Goal: Task Accomplishment & Management: Complete application form

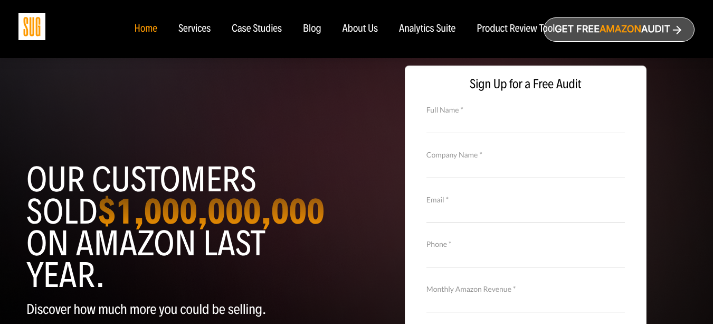
scroll to position [70, 0]
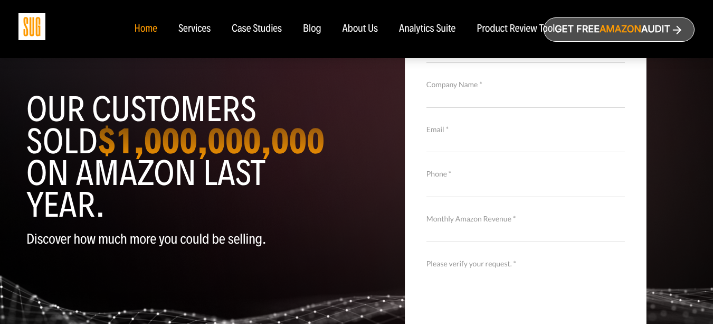
click at [457, 225] on input "Monthly Amazon Revenue *" at bounding box center [526, 232] width 198 height 18
click at [471, 222] on label "Monthly Amazon Revenue *" at bounding box center [526, 219] width 198 height 12
click at [471, 223] on input "Monthly Amazon Revenue *" at bounding box center [526, 232] width 198 height 18
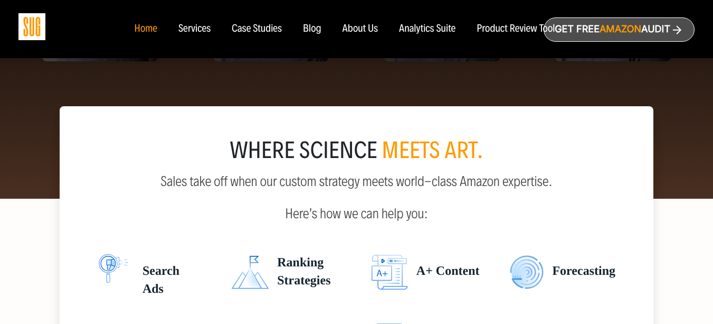
scroll to position [1408, 0]
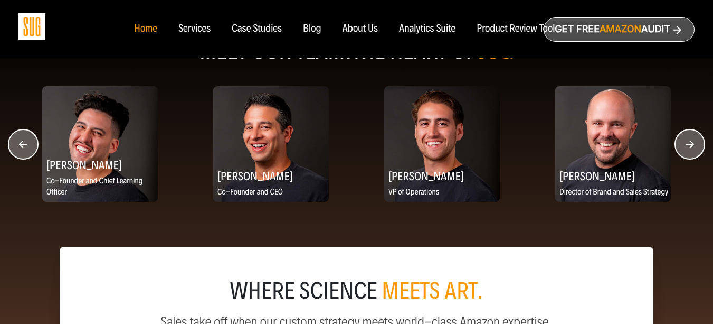
click at [698, 145] on circle "button" at bounding box center [690, 144] width 30 height 30
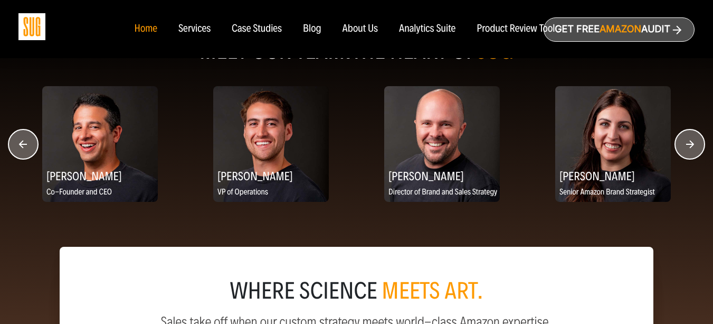
click at [698, 145] on circle "button" at bounding box center [690, 144] width 30 height 30
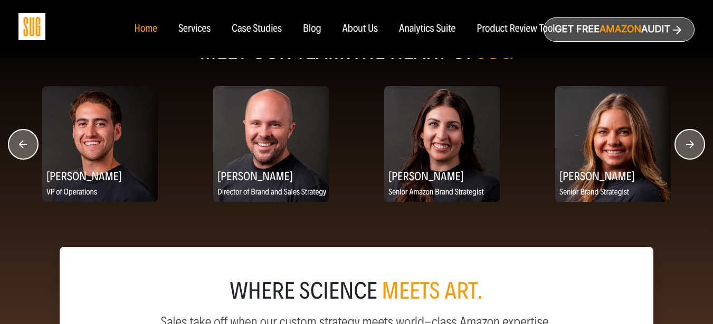
click at [698, 145] on circle "button" at bounding box center [690, 144] width 30 height 30
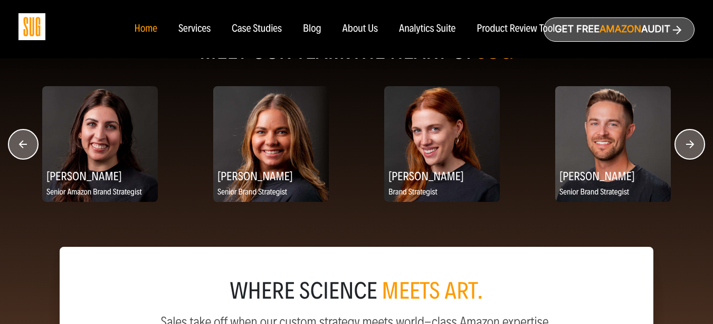
click at [698, 145] on circle "button" at bounding box center [690, 144] width 30 height 30
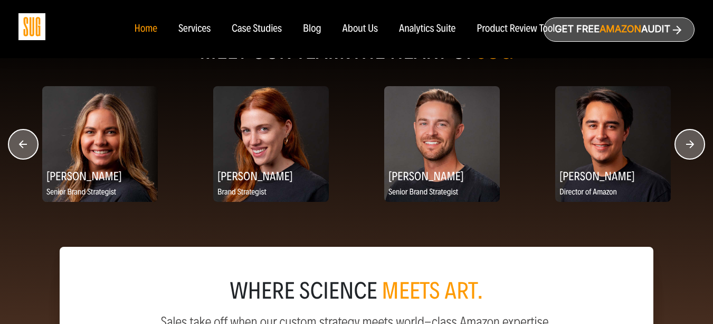
click at [698, 145] on circle "button" at bounding box center [690, 144] width 30 height 30
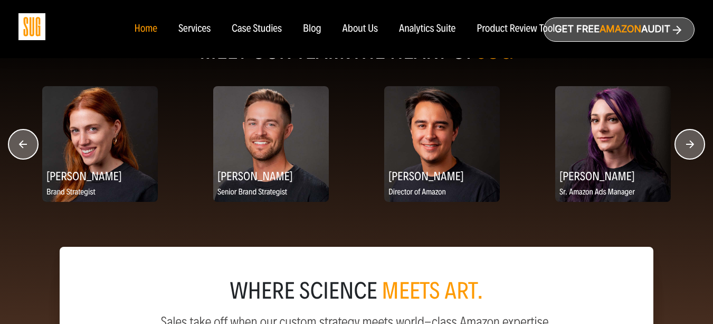
click at [698, 145] on circle "button" at bounding box center [690, 144] width 30 height 30
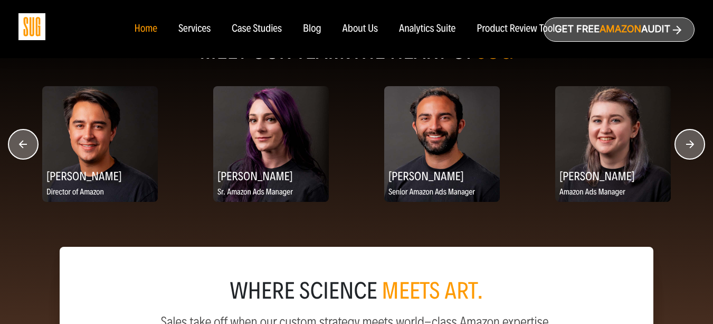
click at [698, 145] on circle "button" at bounding box center [690, 144] width 30 height 30
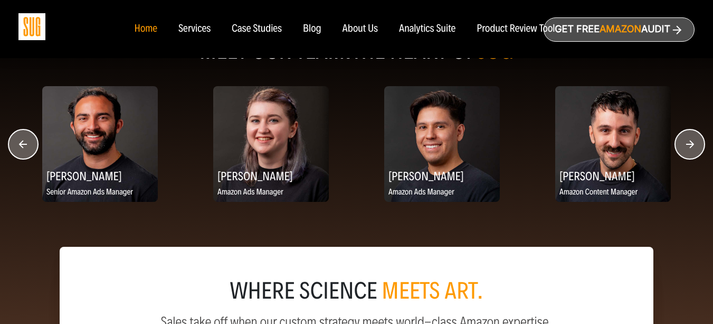
click at [698, 145] on circle "button" at bounding box center [690, 144] width 30 height 30
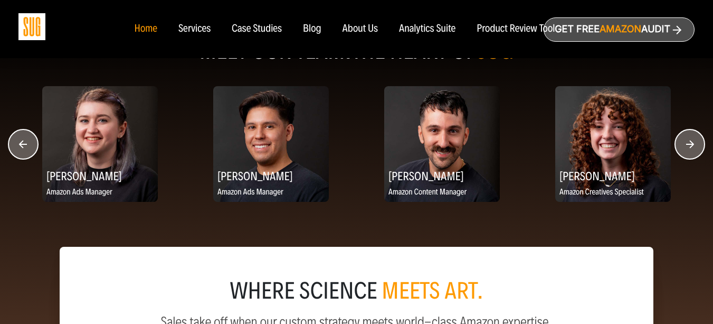
click at [698, 145] on circle "button" at bounding box center [690, 144] width 30 height 30
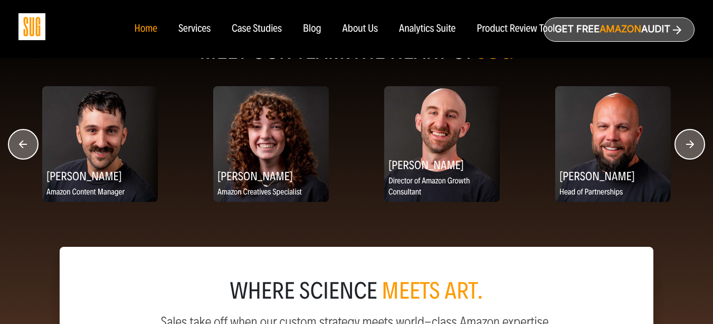
click at [698, 145] on circle "button" at bounding box center [690, 144] width 30 height 30
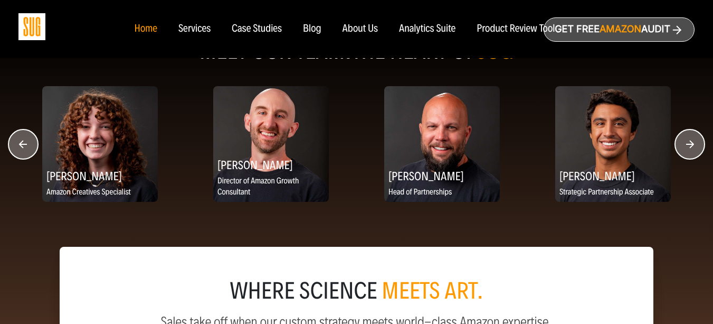
click at [696, 143] on circle "button" at bounding box center [690, 144] width 30 height 30
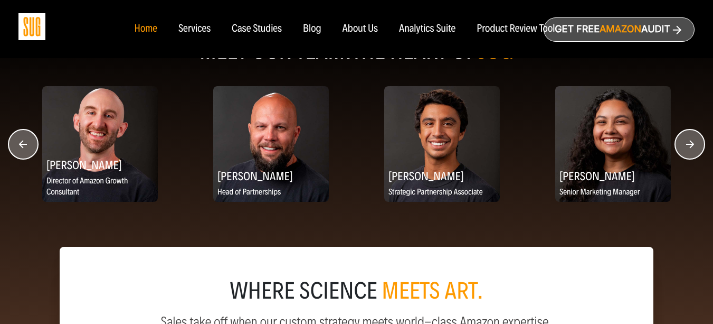
click at [694, 143] on circle "button" at bounding box center [690, 144] width 30 height 30
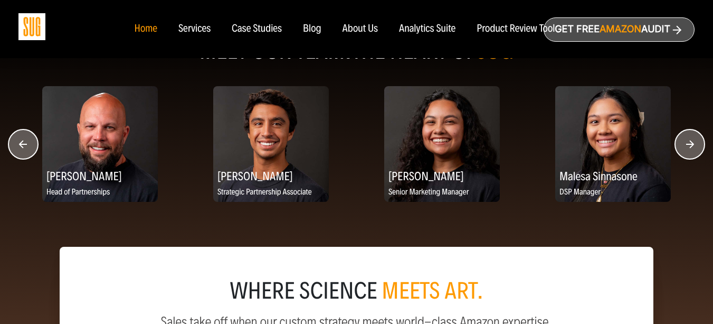
click at [694, 143] on circle "button" at bounding box center [690, 144] width 30 height 30
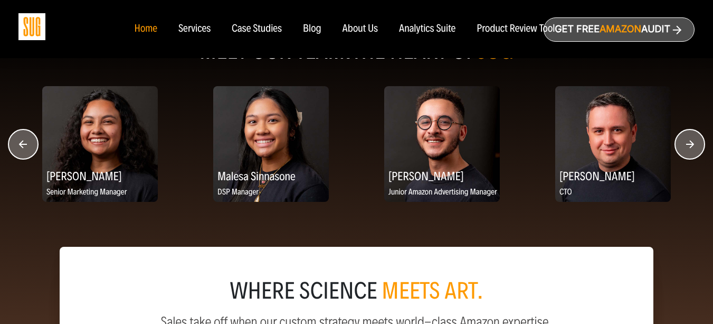
click at [694, 143] on circle "button" at bounding box center [690, 144] width 30 height 30
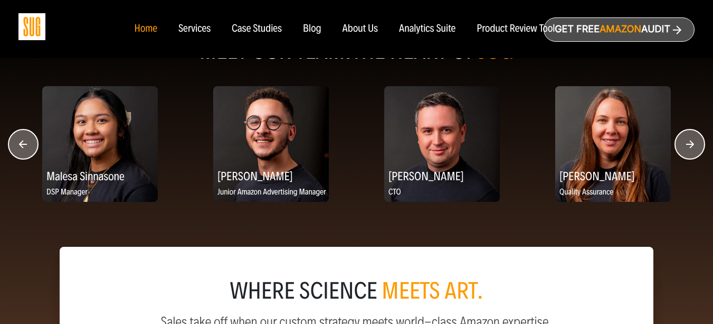
click at [694, 143] on circle "button" at bounding box center [690, 144] width 30 height 30
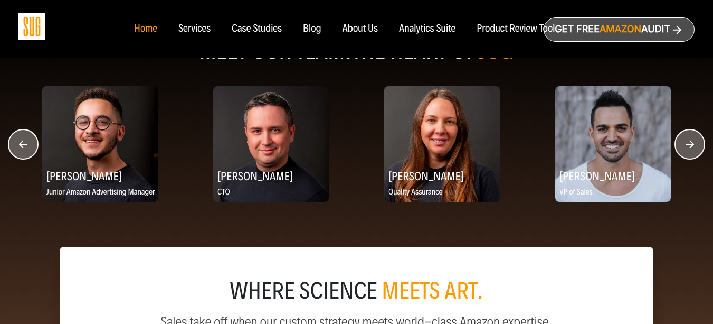
click at [694, 143] on circle "button" at bounding box center [690, 144] width 30 height 30
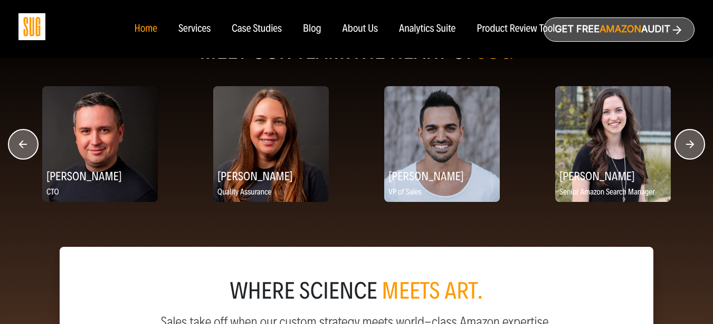
click at [694, 143] on circle "button" at bounding box center [690, 144] width 30 height 30
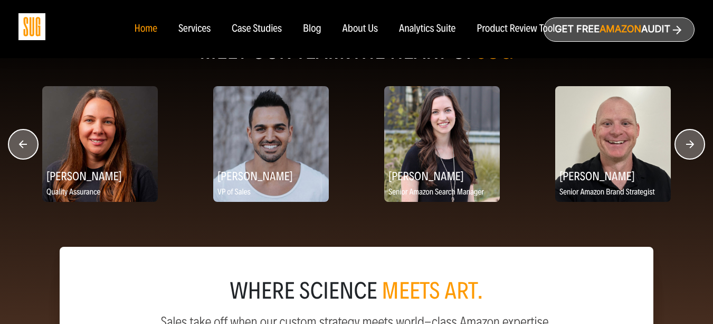
click at [693, 142] on circle "button" at bounding box center [690, 144] width 30 height 30
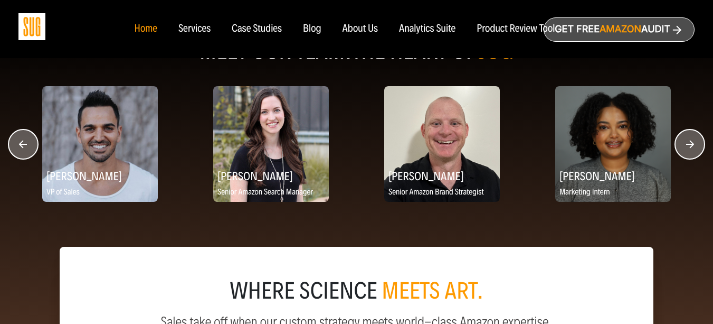
click at [693, 140] on circle "button" at bounding box center [690, 144] width 30 height 30
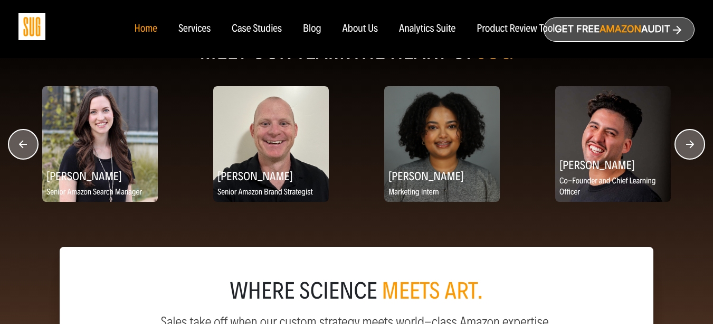
click at [693, 140] on circle "button" at bounding box center [690, 144] width 30 height 30
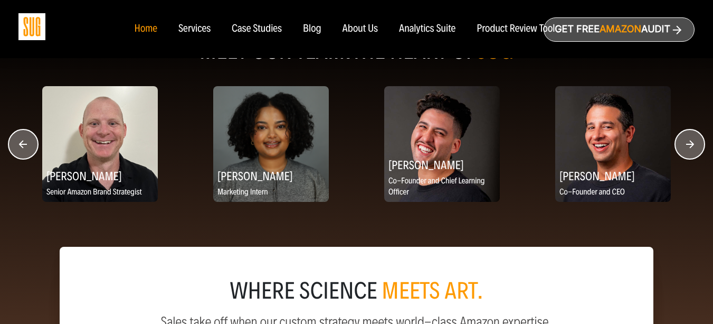
click at [693, 140] on circle "button" at bounding box center [690, 144] width 30 height 30
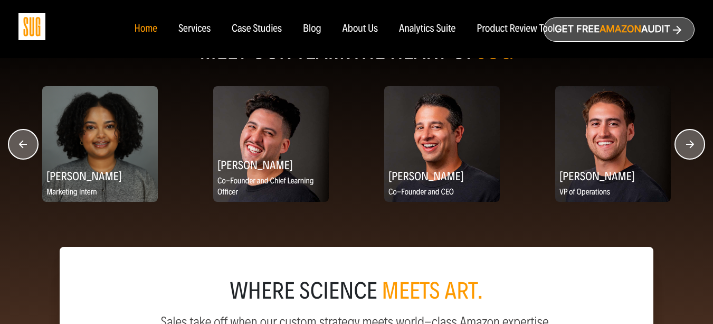
click at [693, 140] on circle "button" at bounding box center [690, 144] width 30 height 30
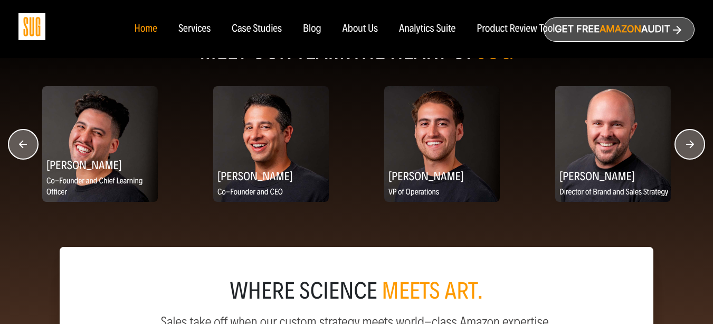
click at [693, 140] on circle "button" at bounding box center [690, 144] width 30 height 30
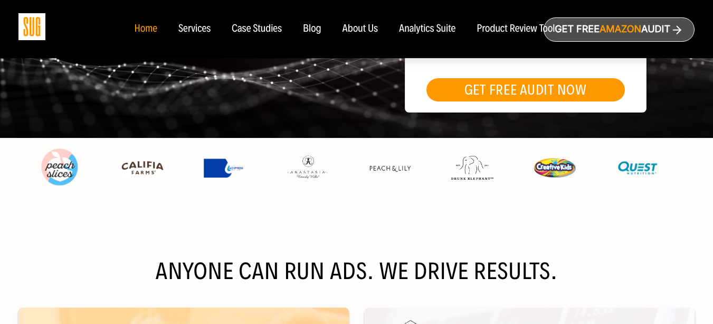
scroll to position [0, 0]
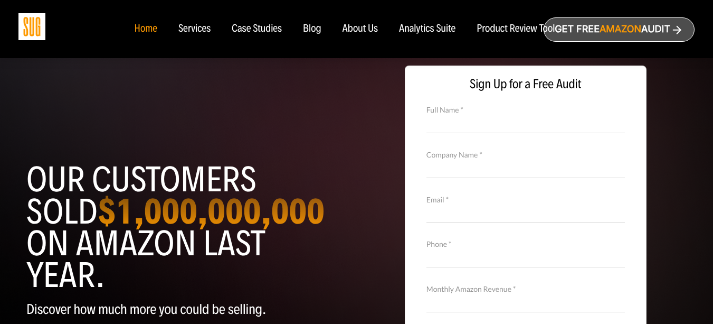
click at [206, 32] on div "Services" at bounding box center [194, 29] width 32 height 12
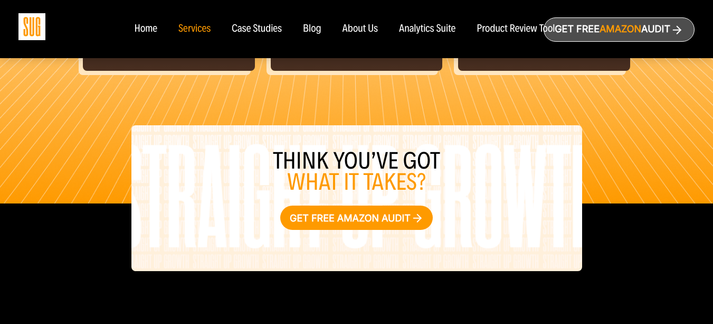
scroll to position [1376, 0]
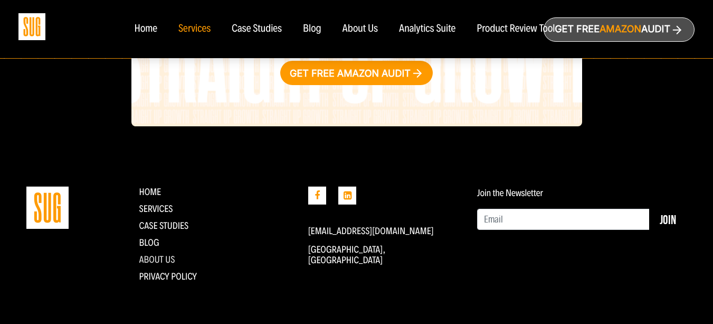
click at [162, 255] on link "About Us" at bounding box center [157, 259] width 36 height 12
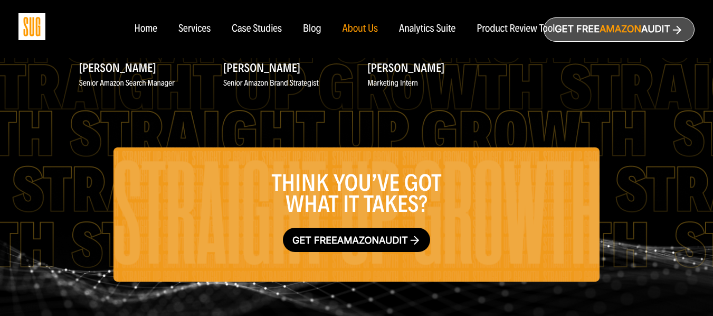
scroll to position [1197, 0]
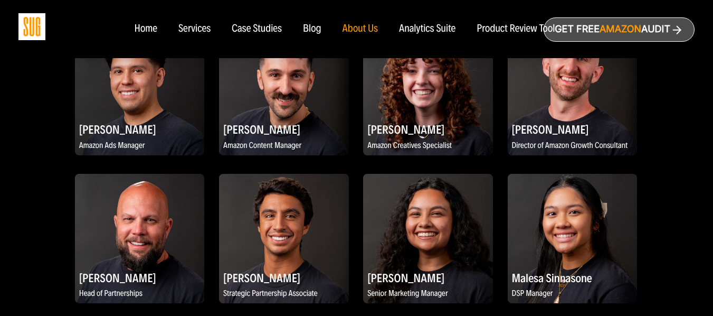
click at [241, 198] on img at bounding box center [284, 239] width 130 height 130
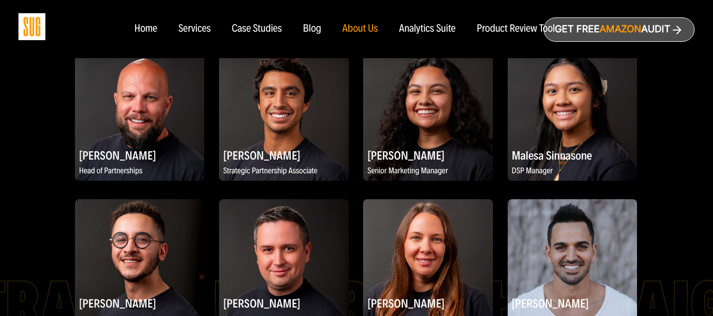
scroll to position [1073, 0]
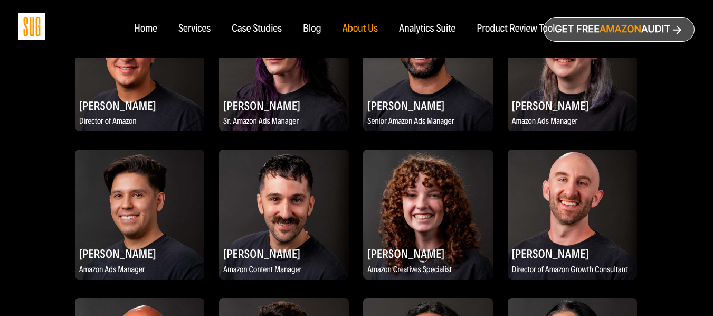
click at [416, 24] on div "Analytics Suite" at bounding box center [427, 29] width 56 height 12
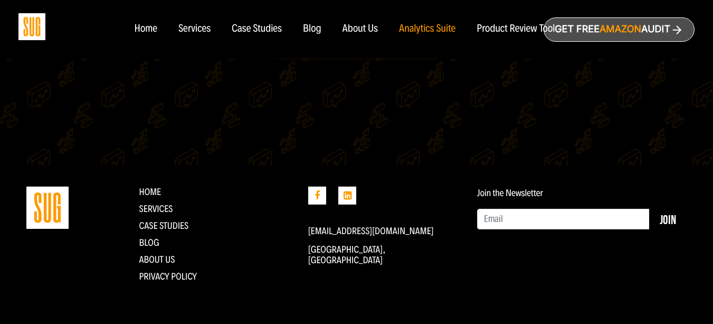
scroll to position [520, 0]
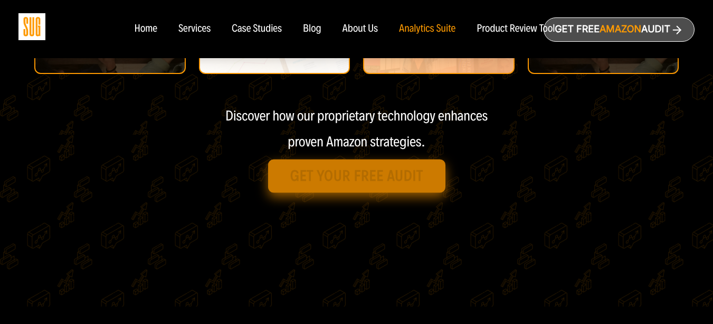
click at [383, 178] on link "Get Your Free Audit" at bounding box center [356, 175] width 177 height 33
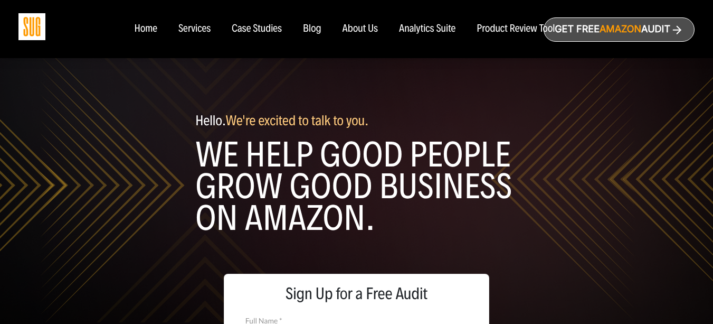
click at [415, 31] on div "Analytics Suite" at bounding box center [427, 29] width 56 height 12
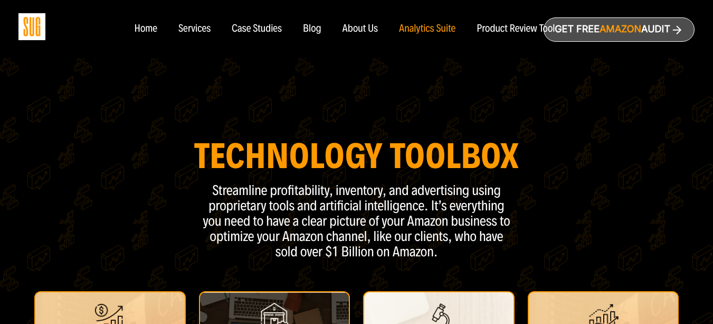
click at [487, 27] on div "Product Review Tool" at bounding box center [516, 29] width 78 height 12
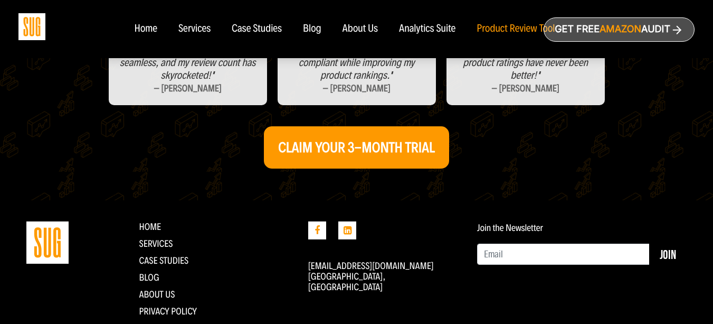
scroll to position [598, 0]
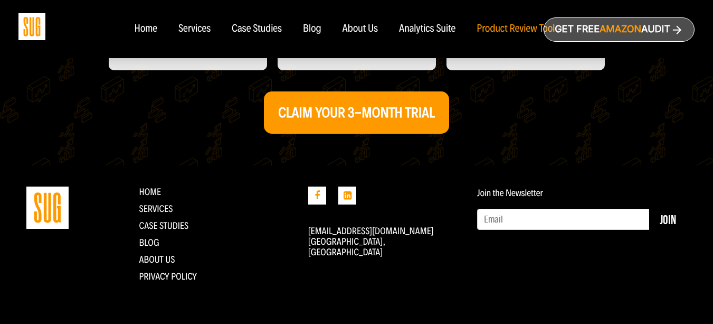
click at [144, 33] on div "Home" at bounding box center [145, 29] width 23 height 12
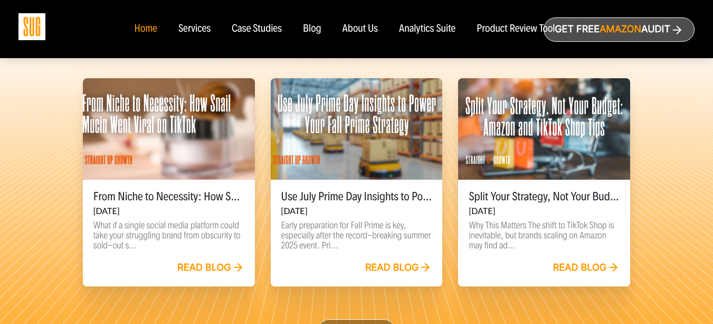
scroll to position [2611, 0]
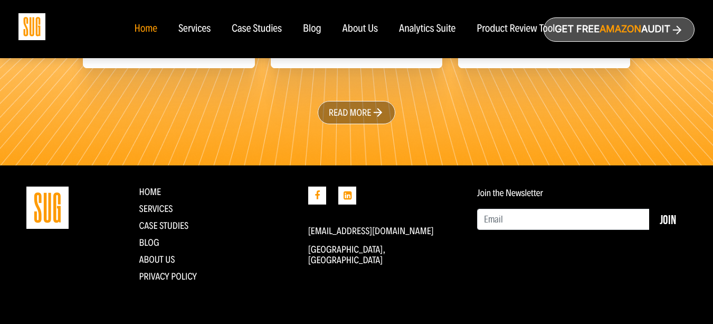
click at [207, 27] on div "Services" at bounding box center [194, 29] width 32 height 12
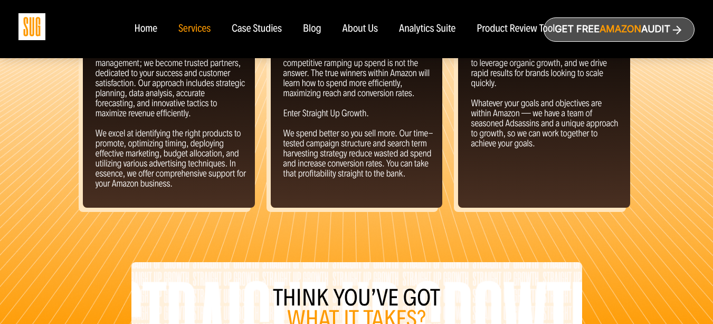
scroll to position [1200, 0]
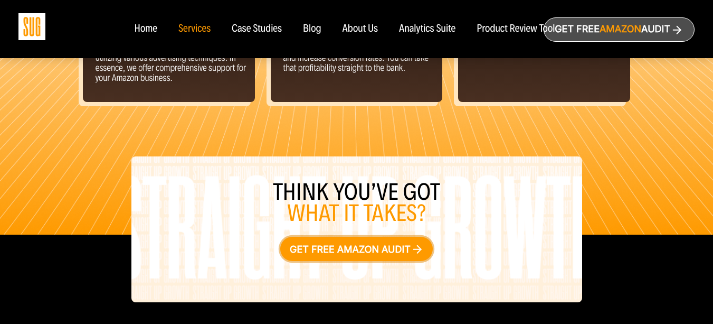
click at [378, 243] on link "Get free Amazon audit" at bounding box center [356, 248] width 153 height 24
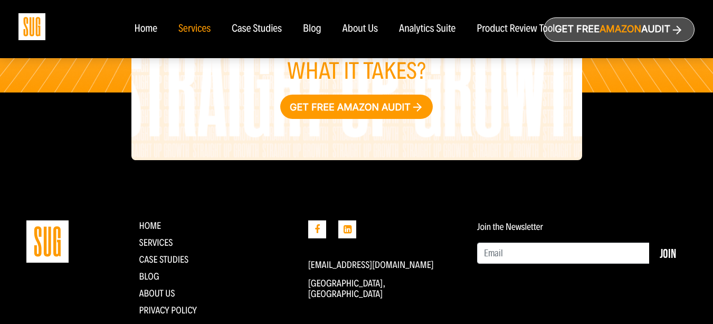
scroll to position [1376, 0]
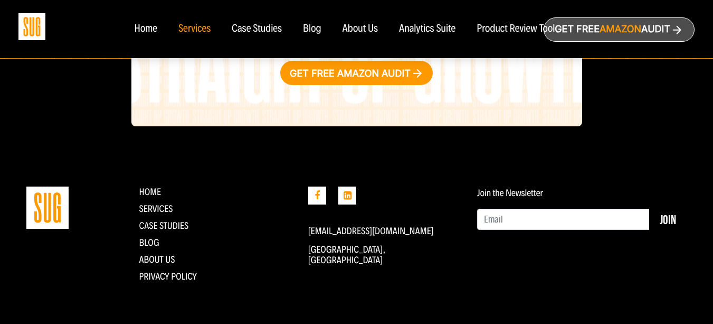
click at [247, 45] on nav "Home Services Case Studies Blog About Us" at bounding box center [357, 29] width 466 height 58
click at [249, 24] on div "Case Studies" at bounding box center [257, 29] width 50 height 12
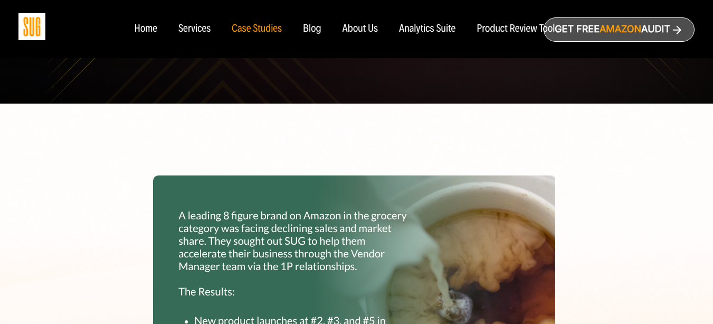
scroll to position [422, 0]
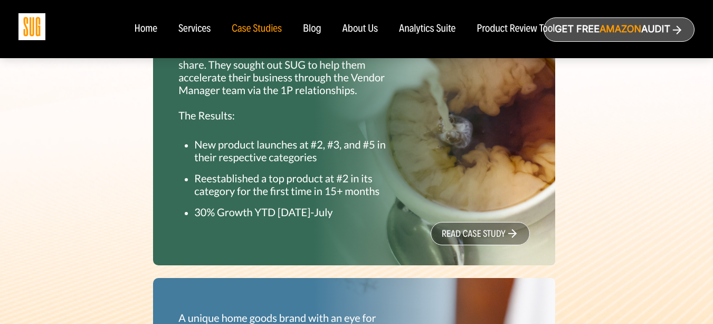
click at [485, 240] on link "read case study" at bounding box center [480, 233] width 99 height 23
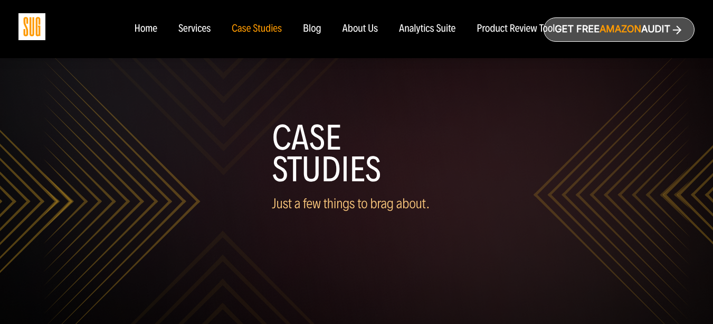
click at [144, 39] on nav "Home Services Case Studies Blog About Us" at bounding box center [357, 29] width 466 height 58
click at [147, 32] on div "Home" at bounding box center [145, 29] width 23 height 12
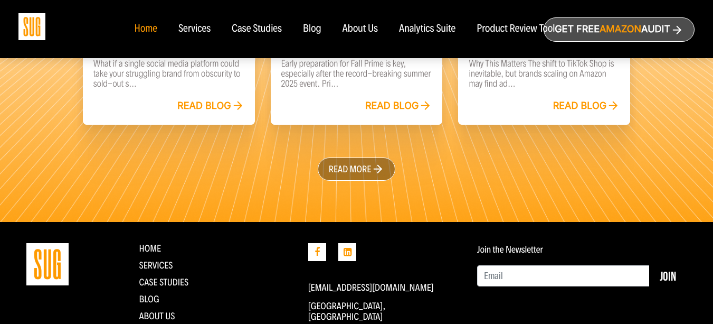
scroll to position [2611, 0]
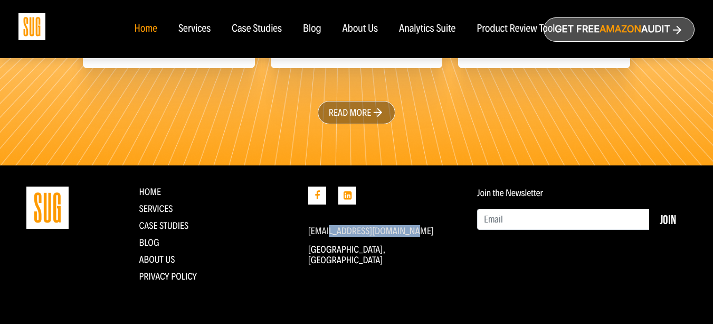
drag, startPoint x: 420, startPoint y: 231, endPoint x: 328, endPoint y: 230, distance: 91.9
click at [328, 230] on p "[EMAIL_ADDRESS][DOMAIN_NAME]" at bounding box center [384, 230] width 153 height 11
copy link "straightupgrowth.com"
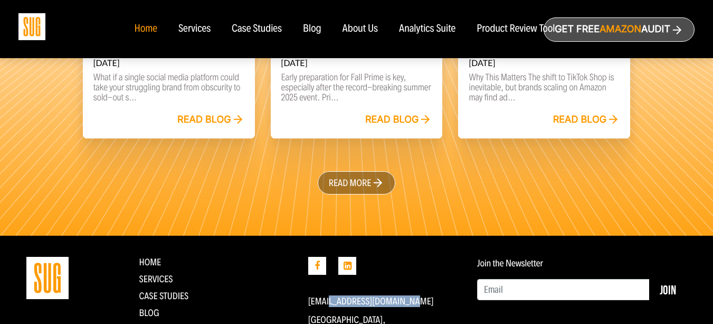
click at [669, 26] on link "Get free Amazon Audit" at bounding box center [619, 29] width 151 height 24
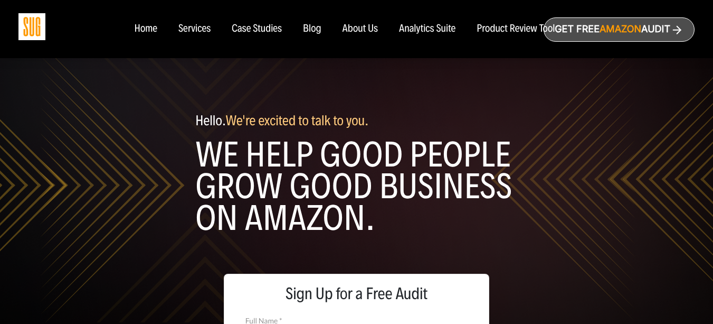
click at [366, 28] on div "About Us" at bounding box center [361, 29] width 36 height 12
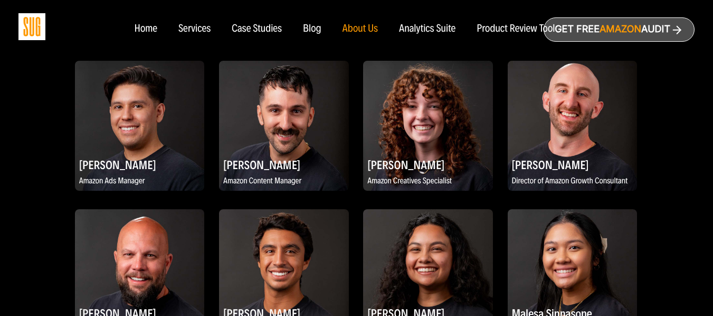
scroll to position [1020, 0]
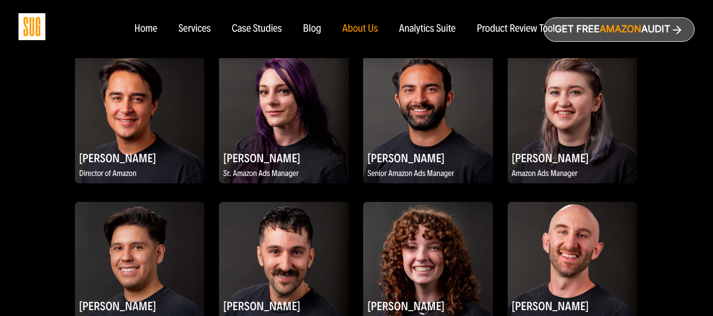
click at [423, 28] on div "Analytics Suite" at bounding box center [427, 29] width 56 height 12
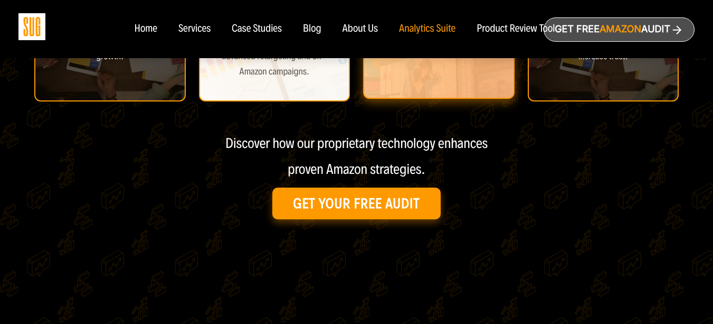
scroll to position [563, 0]
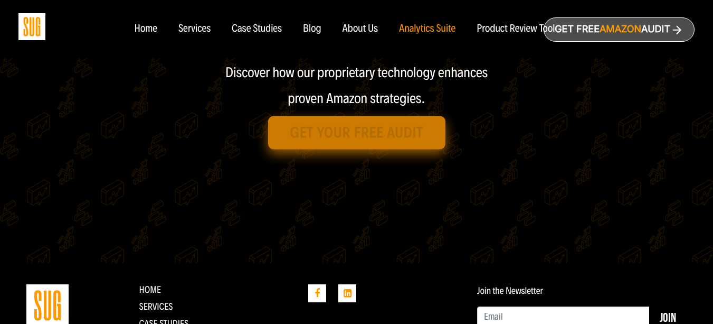
click at [311, 143] on link "Get Your Free Audit" at bounding box center [356, 132] width 177 height 33
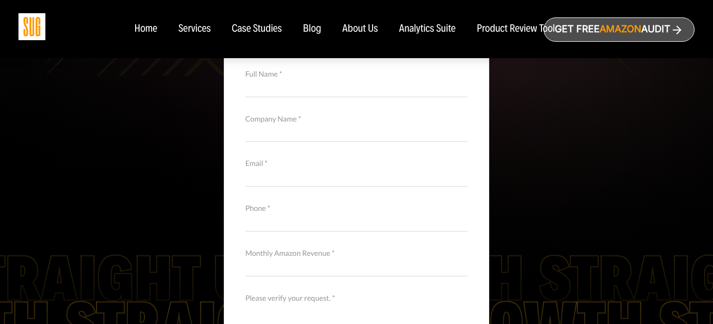
scroll to position [211, 0]
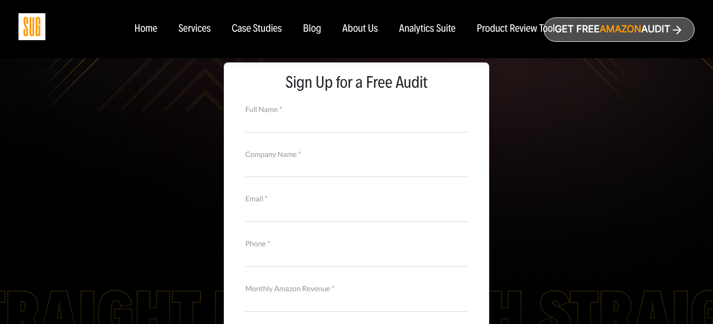
click at [276, 123] on input "Full Name *" at bounding box center [356, 122] width 223 height 18
type input "zzz"
click at [266, 172] on input "Company Name *" at bounding box center [356, 167] width 223 height 18
type input "zzz"
click at [256, 211] on input "Email *" at bounding box center [356, 212] width 223 height 18
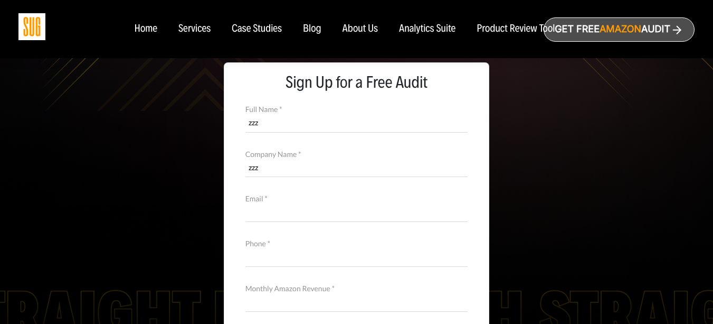
type input "aaaa@gmail.com"
click at [274, 249] on input "Phone *" at bounding box center [356, 257] width 223 height 18
type input "0100000000"
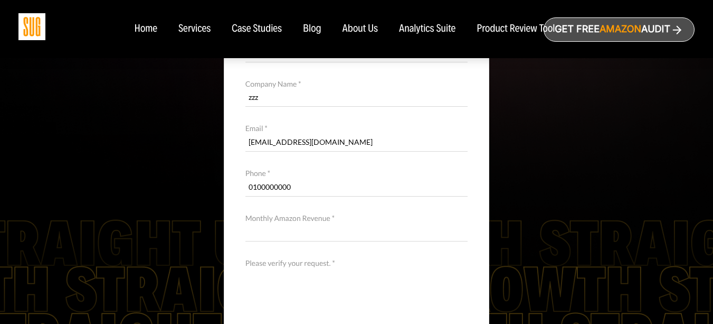
click at [307, 240] on input "Monthly Amazon Revenue *" at bounding box center [356, 231] width 223 height 18
type input "zzzz"
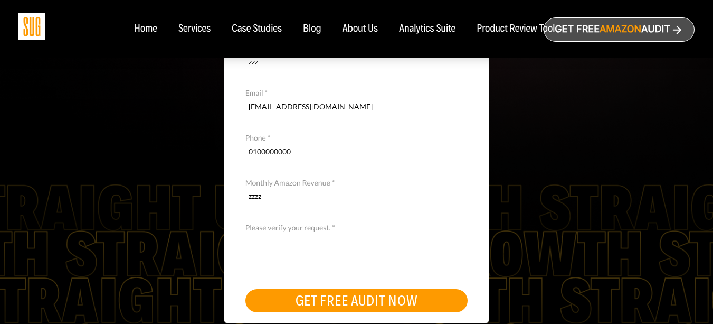
click at [296, 307] on button "GET FREE AUDIT NOW" at bounding box center [356, 300] width 223 height 23
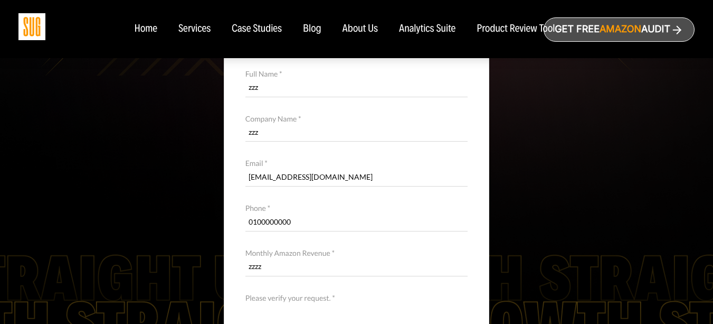
scroll to position [106, 0]
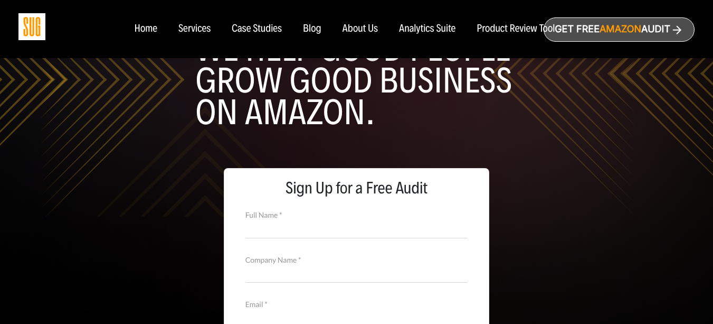
click at [146, 35] on nav "Home Services Case Studies Blog About Us" at bounding box center [357, 29] width 466 height 58
click at [149, 32] on div "Home" at bounding box center [145, 29] width 23 height 12
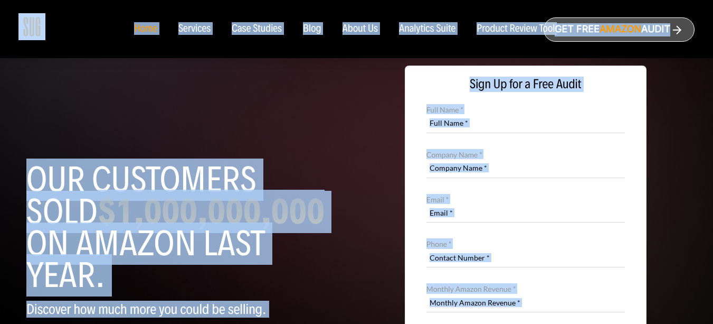
click at [188, 27] on div "Services" at bounding box center [194, 29] width 32 height 12
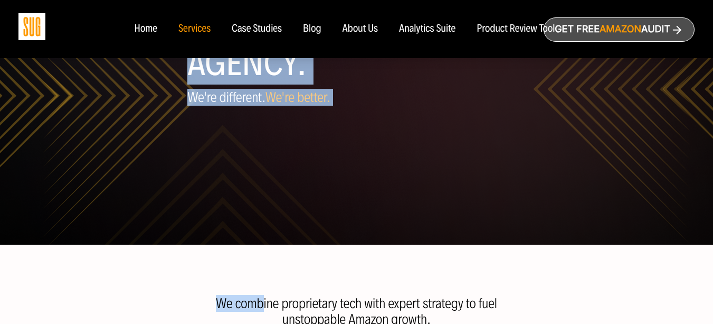
scroll to position [141, 0]
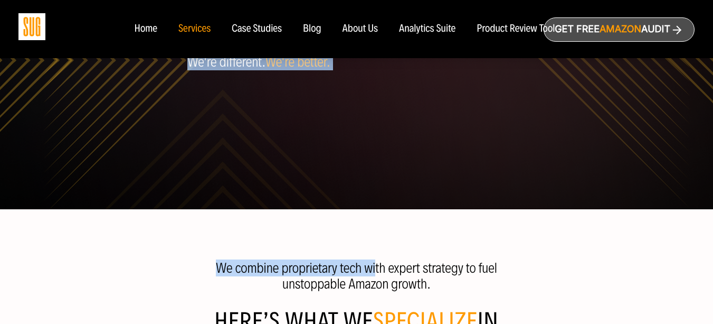
drag, startPoint x: 165, startPoint y: 89, endPoint x: 375, endPoint y: 247, distance: 262.5
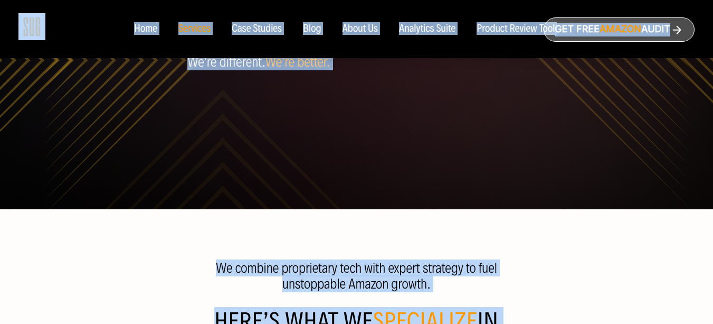
copy body "Home Services Case Studies Blog About Us Analytics Suite Product Review Tool Ge…"
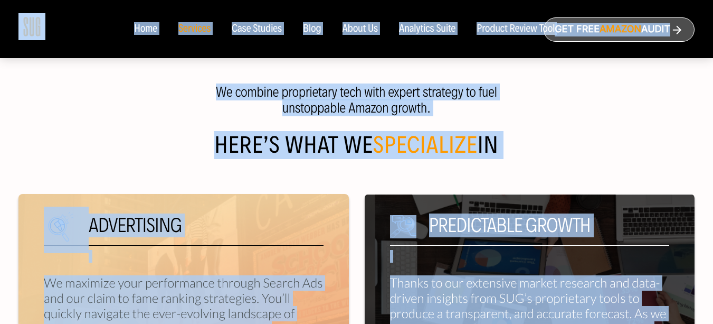
scroll to position [563, 0]
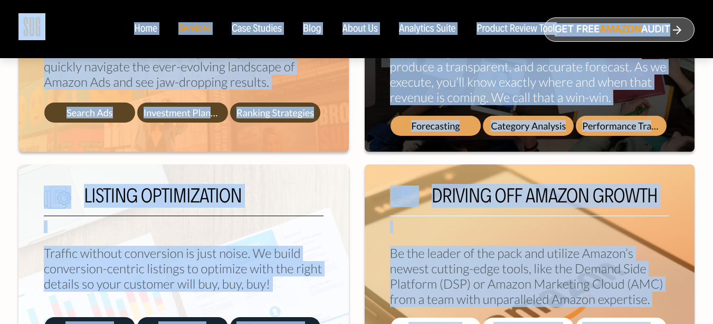
click at [241, 181] on div "Listing Optimization Traffic without conversion is just noise. We build convers…" at bounding box center [183, 264] width 330 height 201
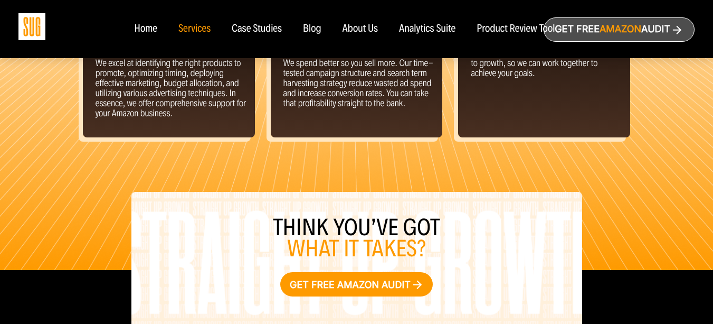
scroll to position [954, 0]
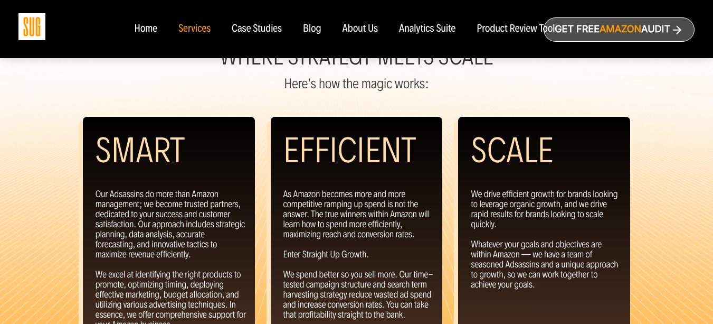
click at [267, 30] on div "Case Studies" at bounding box center [257, 29] width 50 height 12
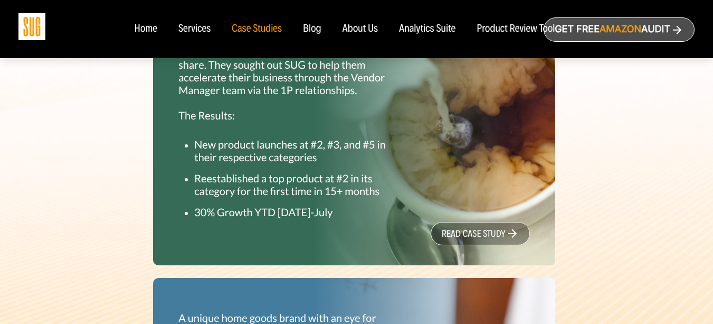
scroll to position [633, 0]
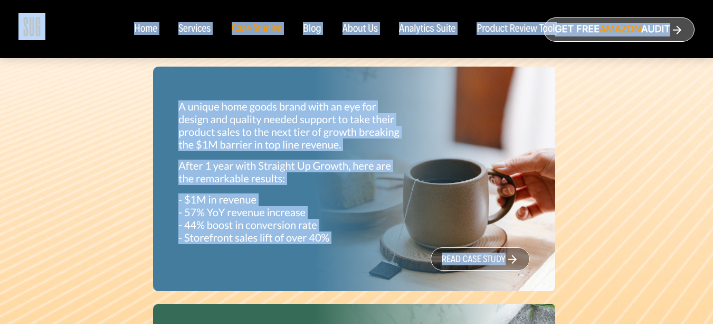
click at [314, 24] on div "Blog" at bounding box center [312, 29] width 18 height 12
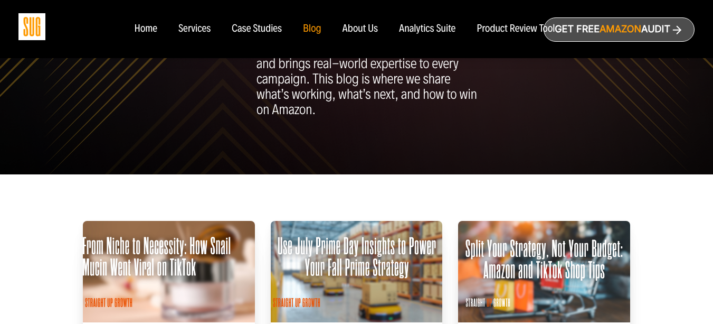
scroll to position [317, 0]
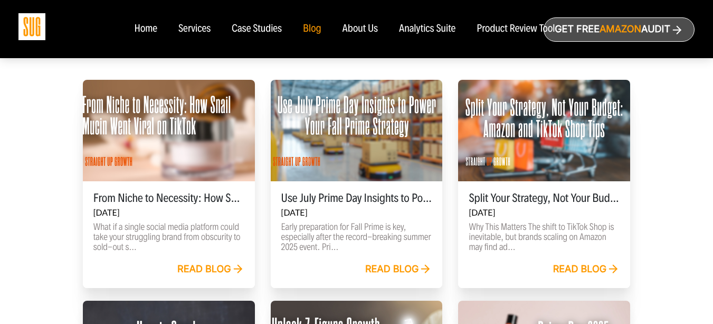
click at [369, 31] on div "About Us" at bounding box center [361, 29] width 36 height 12
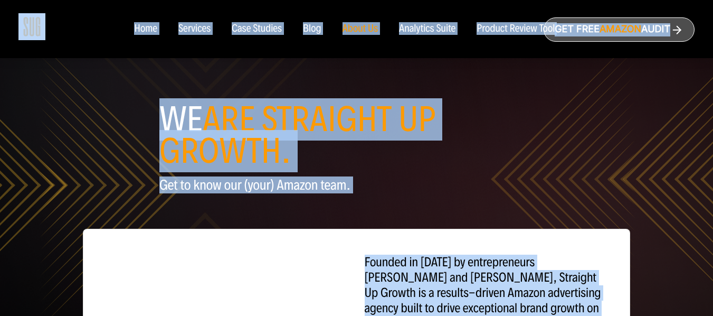
click at [433, 138] on span "ARE STRAIGHT UP GROWTH." at bounding box center [297, 135] width 276 height 74
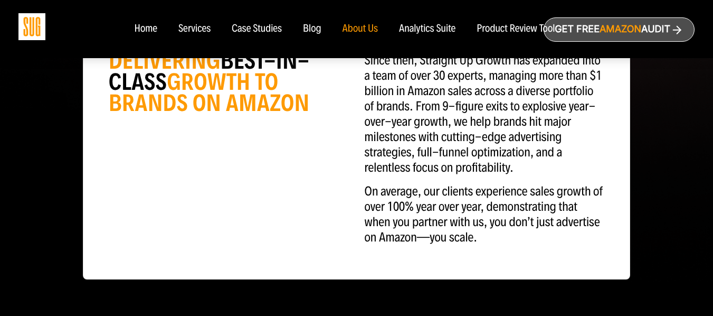
scroll to position [563, 0]
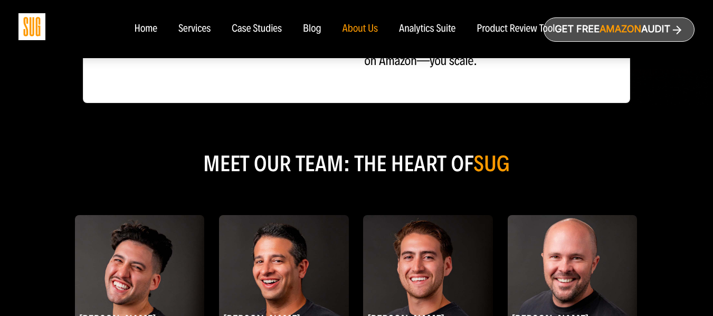
click at [424, 28] on div "Analytics Suite" at bounding box center [427, 29] width 56 height 12
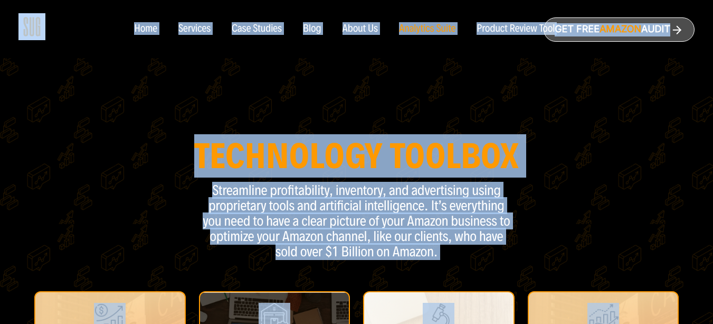
click at [498, 42] on nav "Home Services Case Studies Blog About Us" at bounding box center [357, 29] width 466 height 58
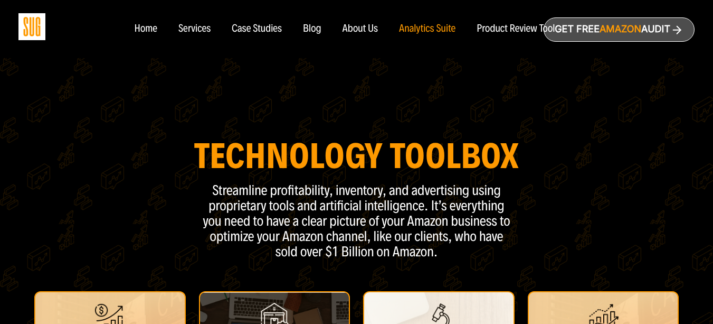
click at [498, 31] on div "Product Review Tool" at bounding box center [516, 29] width 78 height 12
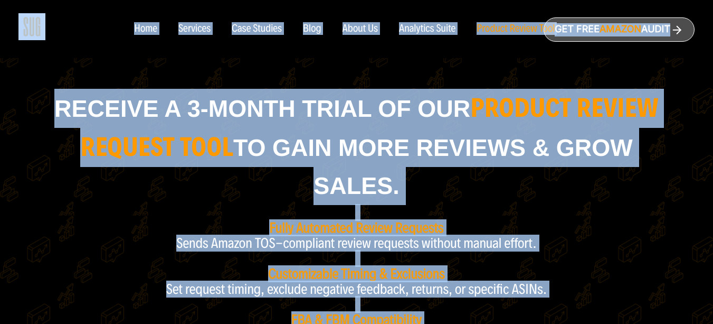
click at [672, 33] on icon at bounding box center [676, 29] width 13 height 13
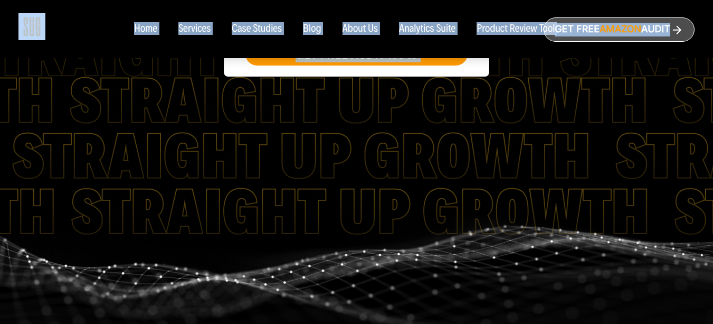
scroll to position [738, 0]
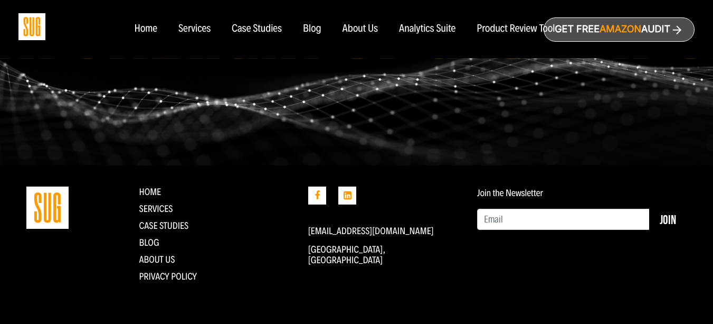
click at [314, 30] on div "Blog" at bounding box center [312, 29] width 18 height 12
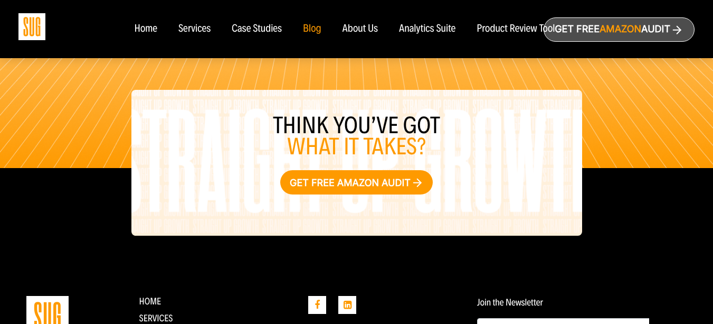
scroll to position [809, 0]
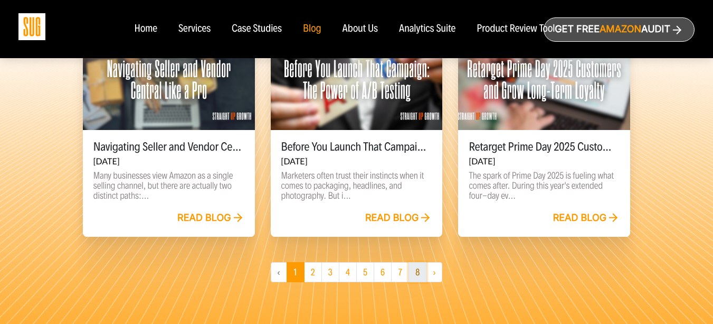
click at [418, 270] on link "8" at bounding box center [418, 272] width 18 height 20
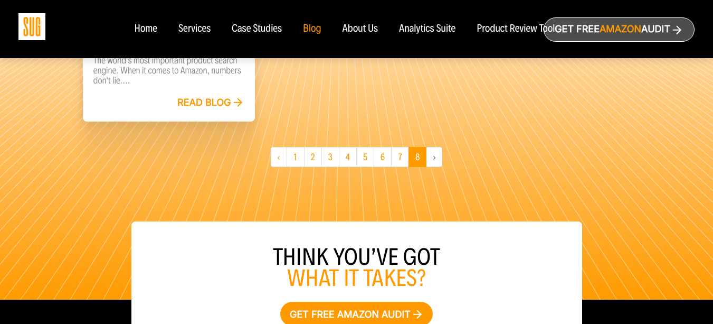
scroll to position [528, 0]
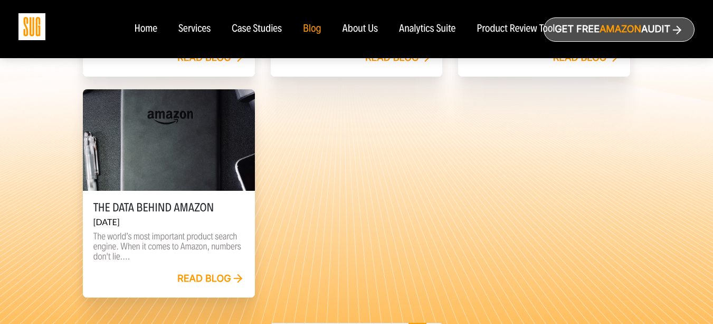
click at [195, 279] on link "Read blog" at bounding box center [210, 279] width 67 height 12
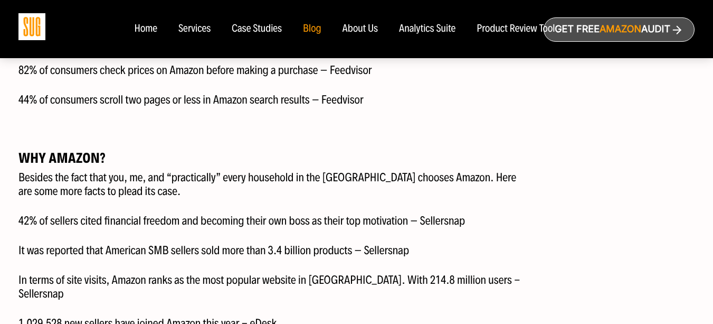
scroll to position [1971, 0]
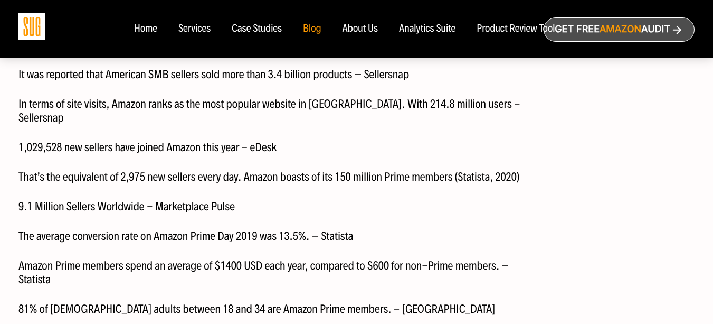
drag, startPoint x: 113, startPoint y: 109, endPoint x: 123, endPoint y: 86, distance: 25.1
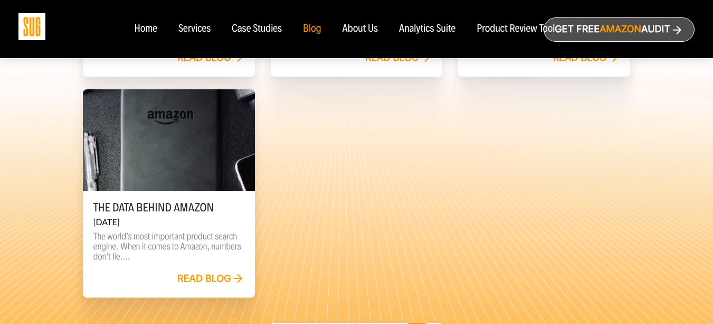
scroll to position [563, 0]
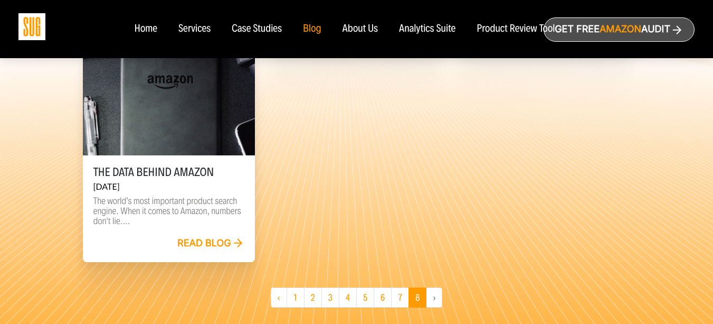
click at [344, 30] on div "About Us" at bounding box center [361, 29] width 36 height 12
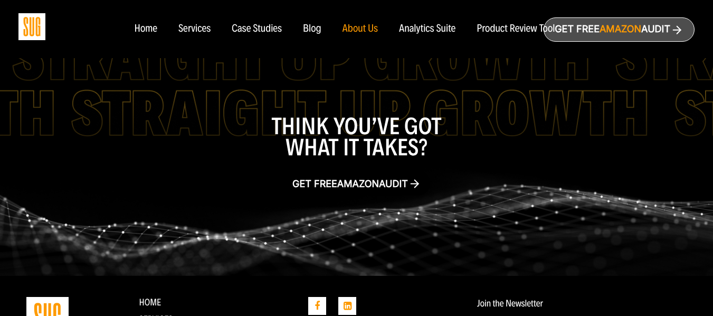
scroll to position [1847, 0]
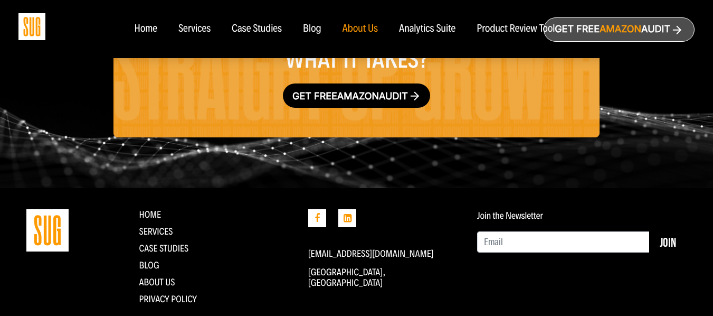
click at [195, 27] on div "Services" at bounding box center [194, 29] width 32 height 12
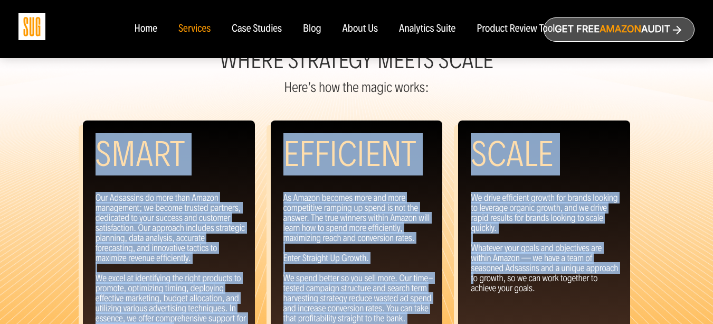
scroll to position [1056, 0]
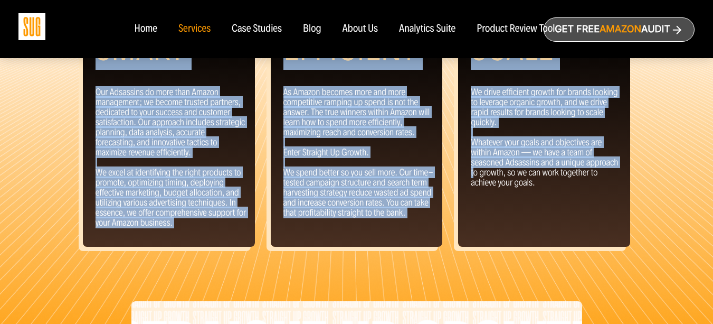
drag, startPoint x: 101, startPoint y: 144, endPoint x: 552, endPoint y: 209, distance: 455.4
click at [552, 209] on div "Smart Our Adsassins do more than Amazon management; we become trusted partners,…" at bounding box center [357, 137] width 564 height 244
copy div "Smart Our Adsassins do more than Amazon management; we become trusted partners,…"
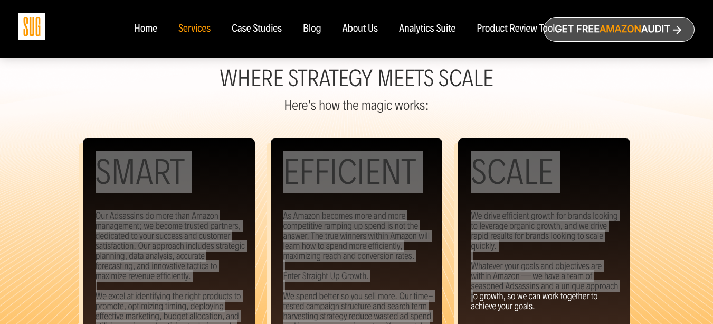
scroll to position [932, 0]
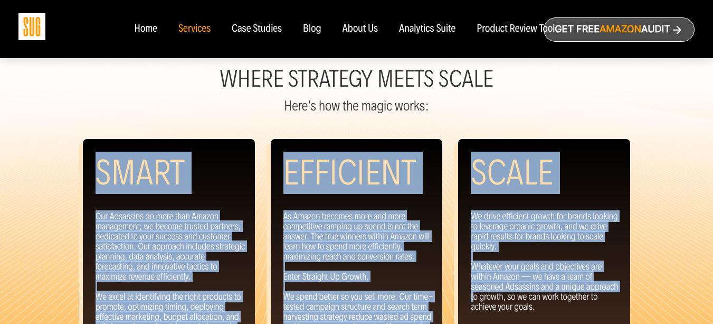
click at [258, 218] on div "Smart Our Adsassins do more than Amazon management; we become trusted partners,…" at bounding box center [169, 261] width 188 height 244
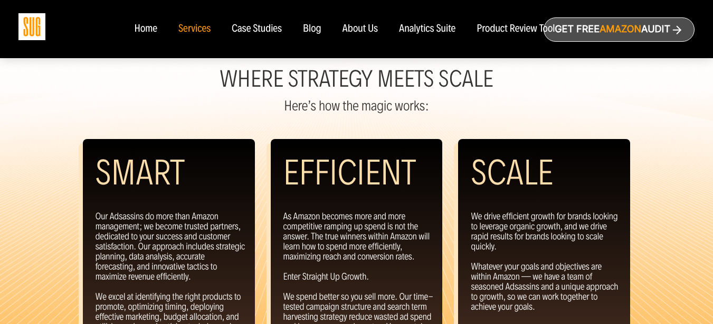
click at [135, 157] on h2 "Smart" at bounding box center [140, 172] width 89 height 42
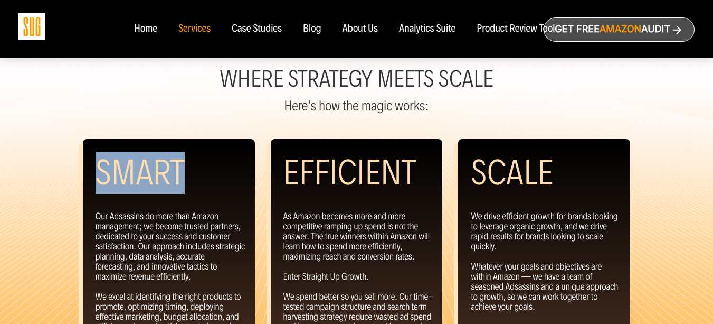
click at [135, 157] on h2 "Smart" at bounding box center [140, 172] width 89 height 42
copy h2 "Smart"
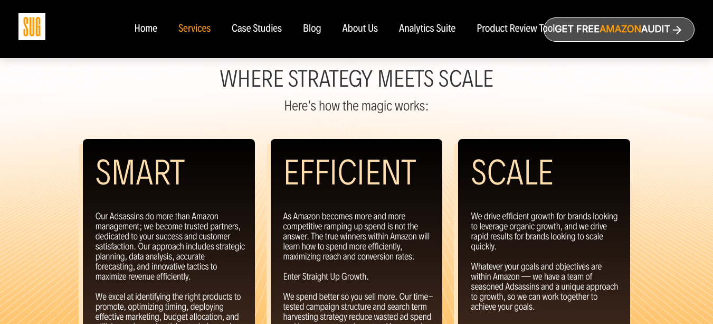
click at [320, 163] on h2 "Efficient" at bounding box center [349, 172] width 133 height 42
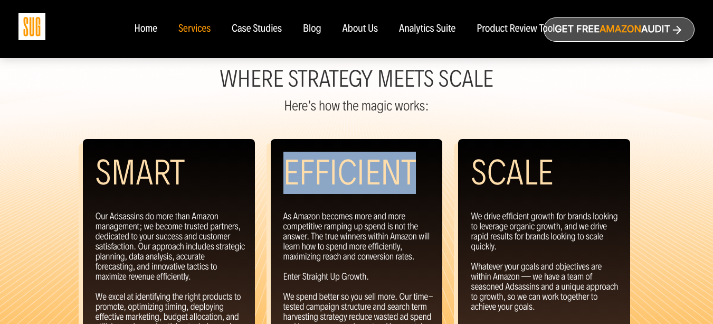
click at [320, 163] on h2 "Efficient" at bounding box center [349, 172] width 133 height 42
copy h2 "Efficient"
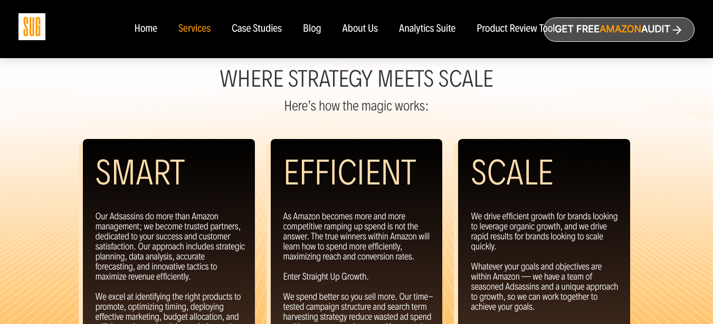
click at [514, 164] on h2 "Scale" at bounding box center [512, 172] width 82 height 42
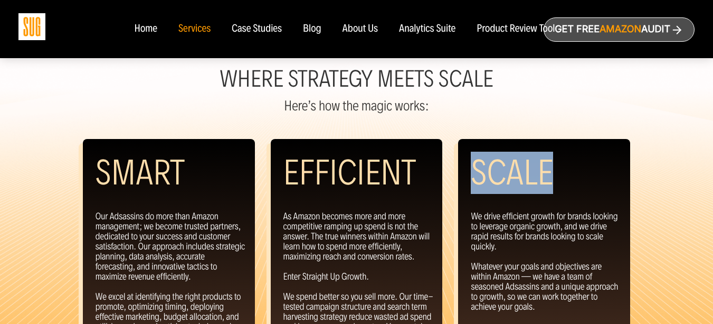
click at [514, 164] on h2 "Scale" at bounding box center [512, 172] width 82 height 42
copy h2 "Scale"
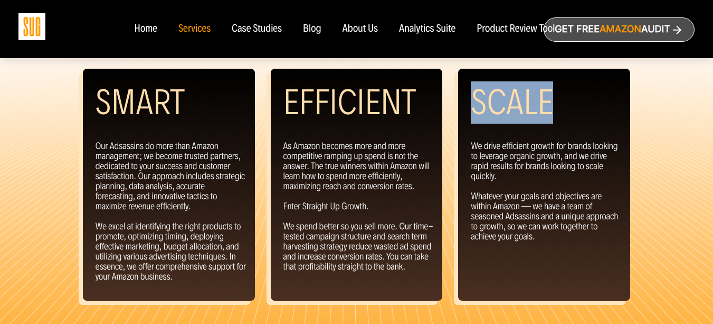
scroll to position [1107, 0]
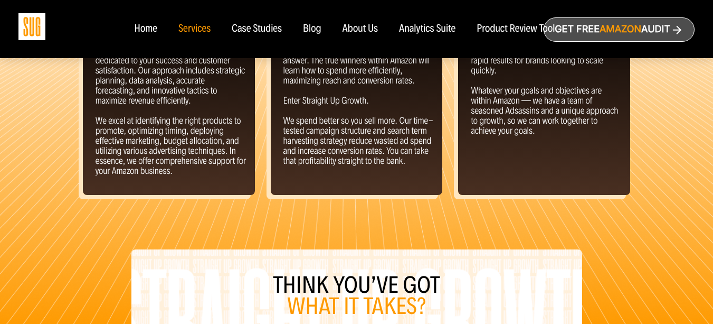
drag, startPoint x: 84, startPoint y: 169, endPoint x: 547, endPoint y: 146, distance: 463.0
click at [547, 146] on div "Smart Our Adsassins do more than Amazon management; we become trusted partners,…" at bounding box center [357, 85] width 564 height 244
copy div "Smart Our Adsassins do more than Amazon management; we become trusted partners,…"
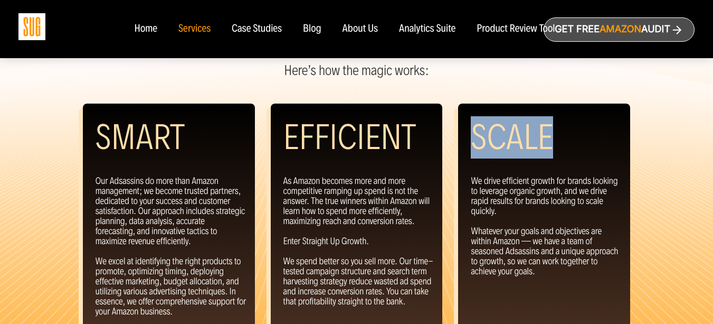
click at [139, 156] on h2 "Smart" at bounding box center [140, 137] width 89 height 42
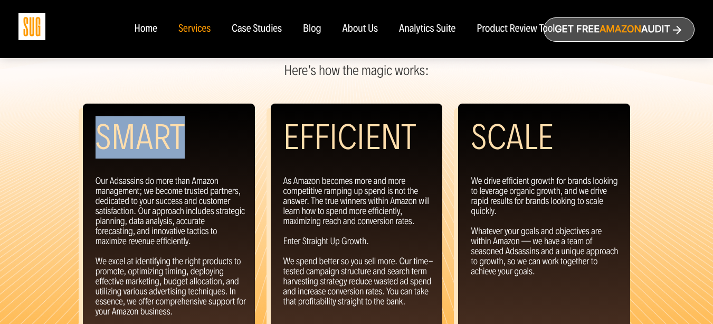
click at [139, 156] on h2 "Smart" at bounding box center [140, 137] width 89 height 42
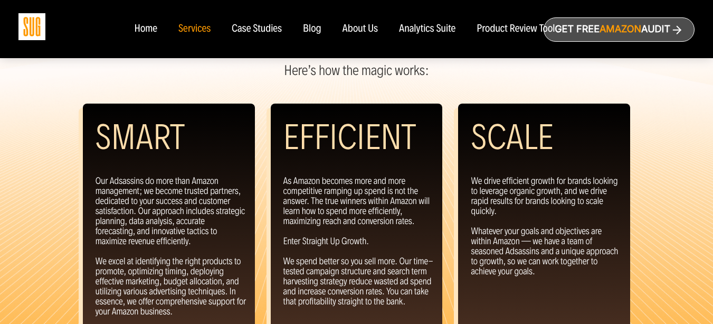
click at [367, 136] on h2 "Efficient" at bounding box center [349, 137] width 133 height 42
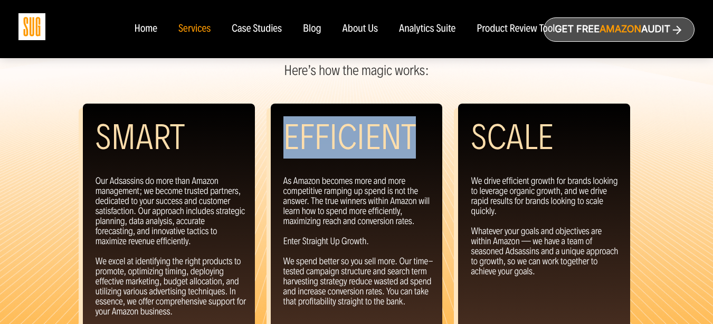
click at [367, 136] on h2 "Efficient" at bounding box center [349, 137] width 133 height 42
copy h2 "Efficient"
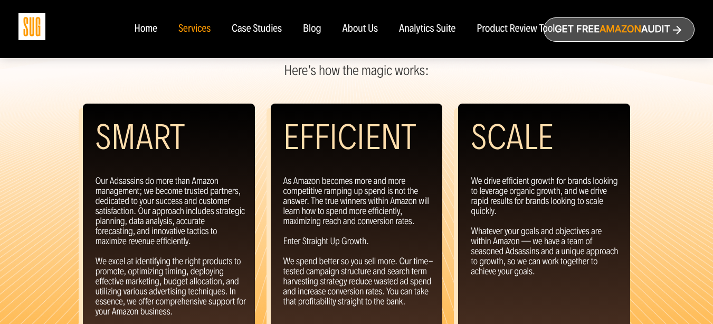
click at [513, 128] on h2 "Scale" at bounding box center [512, 137] width 82 height 42
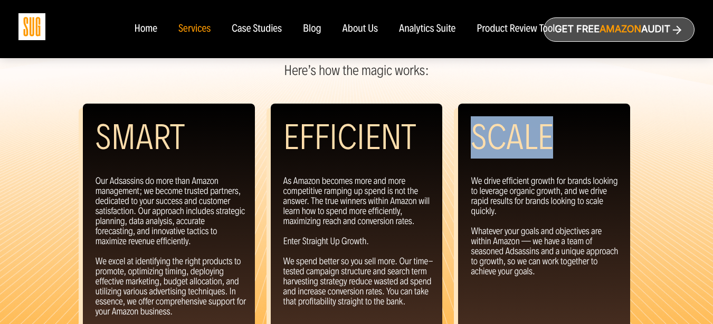
click at [513, 128] on h2 "Scale" at bounding box center [512, 137] width 82 height 42
copy h2 "Scale"
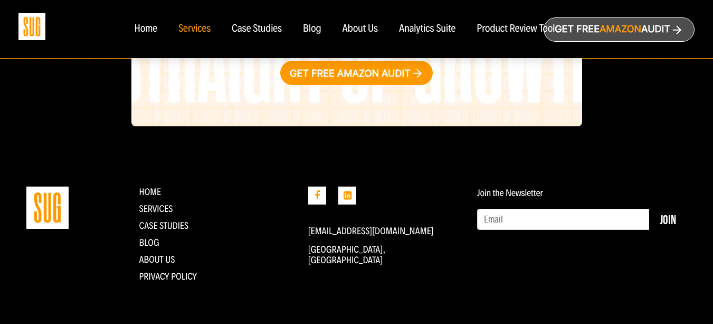
scroll to position [1306, 0]
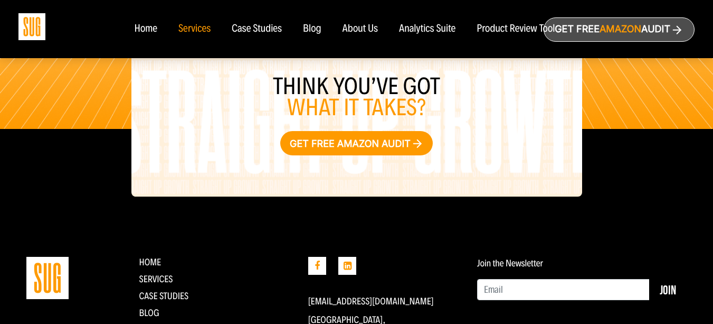
click at [135, 31] on div "Home" at bounding box center [145, 29] width 23 height 12
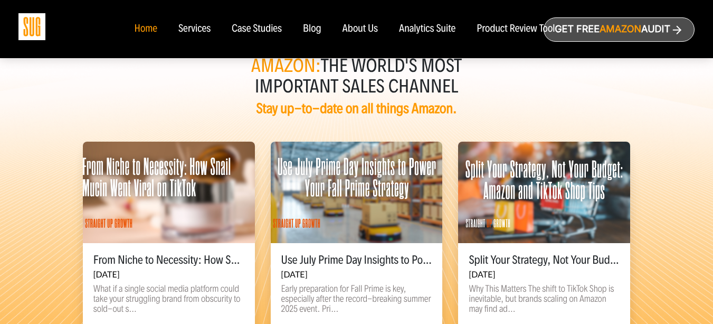
scroll to position [2189, 0]
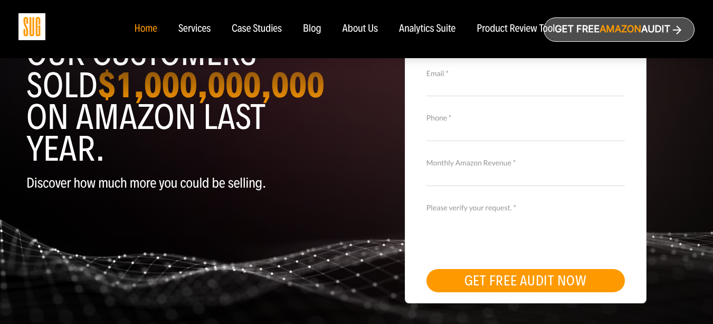
scroll to position [232, 0]
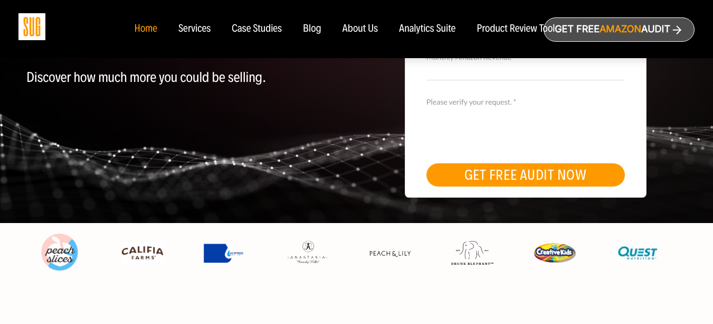
click at [109, 174] on div "Our customers sold $1,000,000,000 on Amazon last year. Discover how much more y…" at bounding box center [356, 22] width 676 height 402
drag, startPoint x: 109, startPoint y: 174, endPoint x: 101, endPoint y: 170, distance: 8.0
click at [101, 170] on div "Our customers sold $1,000,000,000 on Amazon last year. Discover how much more y…" at bounding box center [356, 22] width 676 height 402
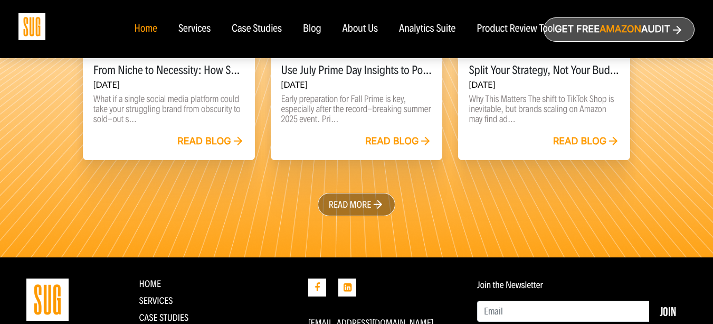
scroll to position [2484, 0]
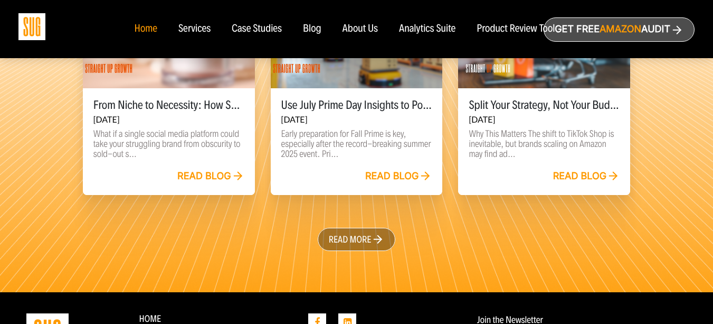
drag, startPoint x: 94, startPoint y: 251, endPoint x: 89, endPoint y: 254, distance: 6.2
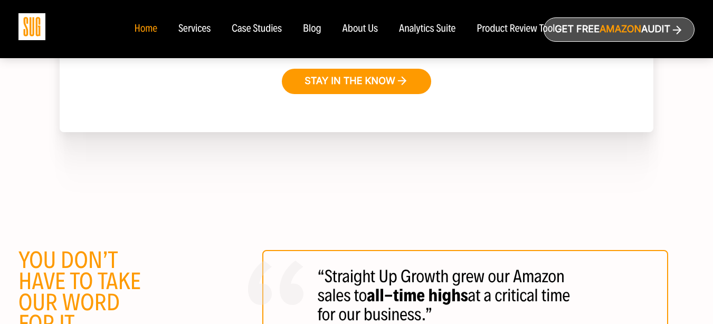
scroll to position [1836, 0]
